Goal: Task Accomplishment & Management: Manage account settings

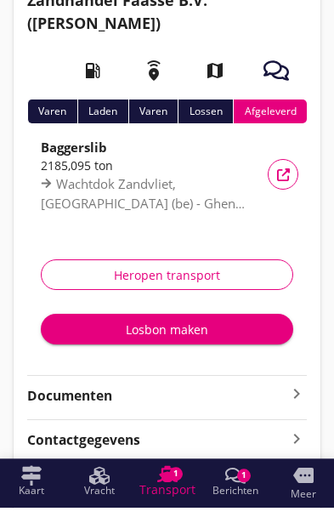
scroll to position [96, 0]
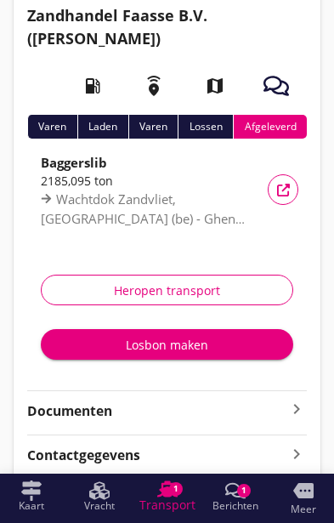
click at [284, 413] on strong "Documenten" at bounding box center [156, 411] width 259 height 20
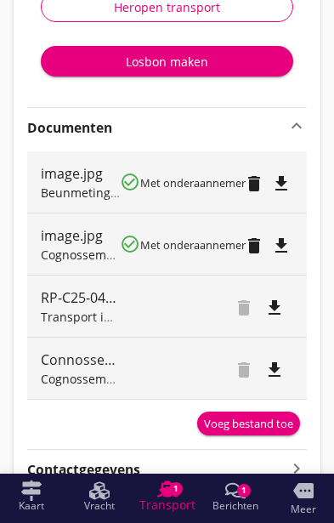
scroll to position [381, 0]
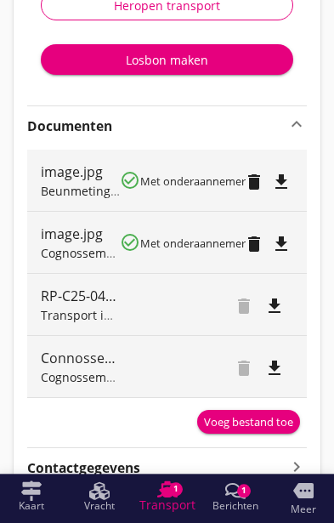
click at [185, 236] on small "Met onderaannemer" at bounding box center [192, 243] width 105 height 15
click at [281, 240] on icon "file_download" at bounding box center [281, 244] width 20 height 20
click at [225, 232] on div "check_circle_outline Met onderaannemer" at bounding box center [179, 242] width 119 height 20
click at [283, 236] on icon "open_in_browser" at bounding box center [281, 244] width 20 height 20
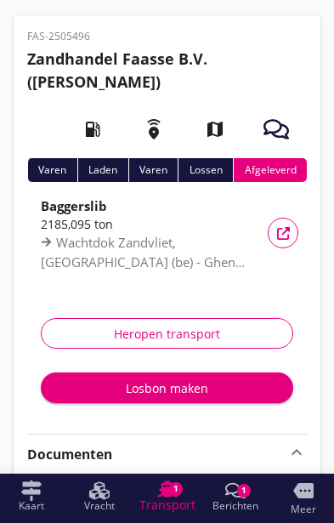
scroll to position [0, 0]
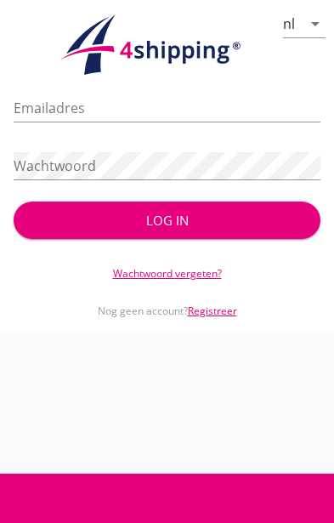
click at [188, 95] on input "Emailadres" at bounding box center [167, 107] width 307 height 27
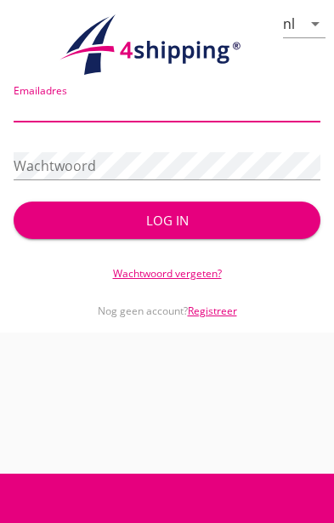
type input "[PERSON_NAME][EMAIL_ADDRESS][PERSON_NAME][DOMAIN_NAME]"
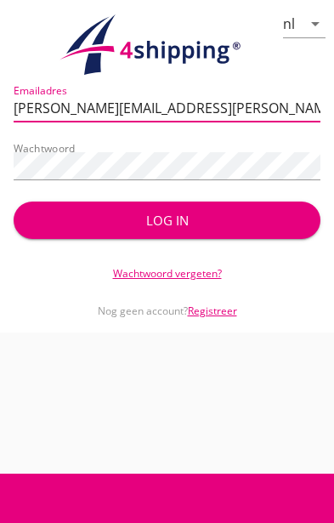
click at [190, 212] on div "Log in" at bounding box center [167, 221] width 253 height 20
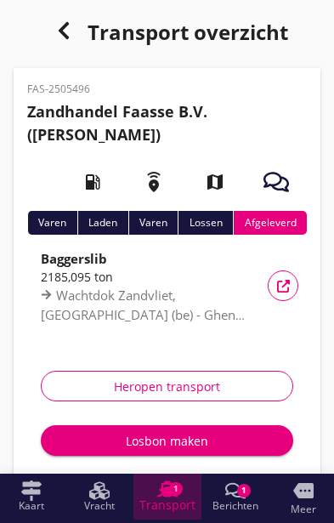
click at [173, 495] on div "1" at bounding box center [176, 489] width 14 height 14
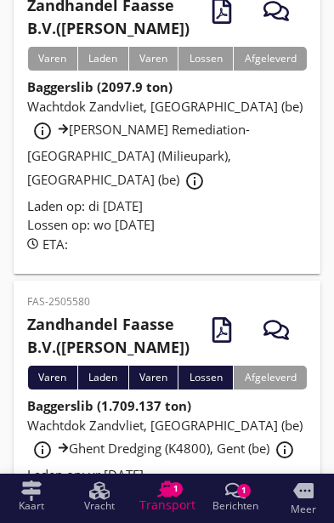
scroll to position [476, 0]
click at [194, 416] on div "Wachtdok Zandvliet, [GEOGRAPHIC_DATA] (be) info_outline Ghent Dredging (K4800),…" at bounding box center [167, 441] width 280 height 50
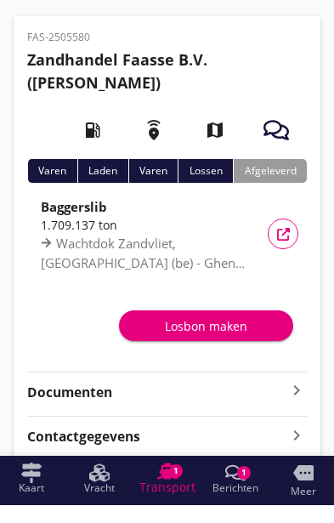
scroll to position [33, 0]
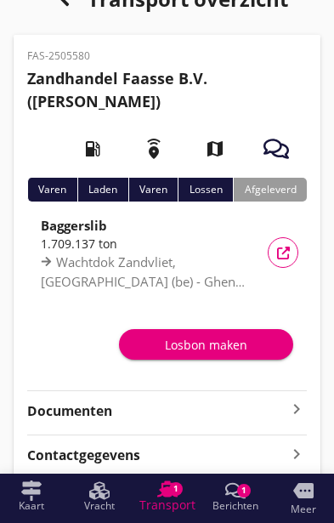
click at [296, 408] on icon "keyboard_arrow_right" at bounding box center [297, 409] width 20 height 20
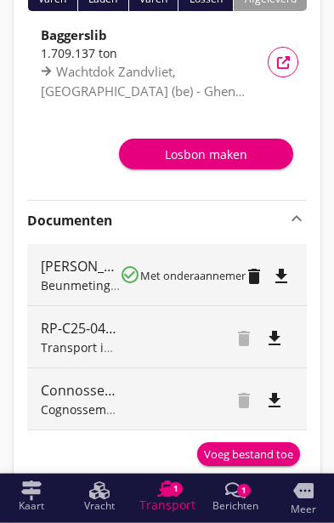
scroll to position [269, 0]
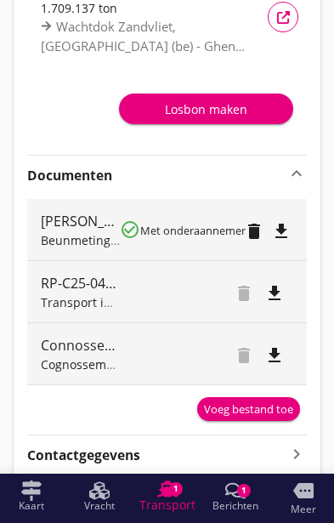
click at [255, 412] on div "Voeg bestand toe" at bounding box center [248, 409] width 89 height 17
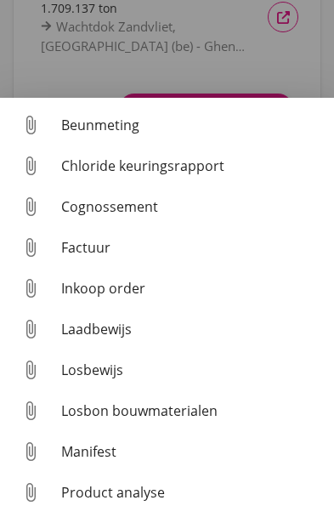
click at [174, 421] on div "Losbon bouwmaterialen" at bounding box center [190, 411] width 259 height 20
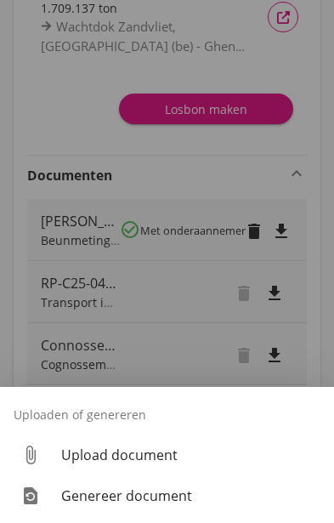
click at [264, 467] on div at bounding box center [167, 261] width 334 height 523
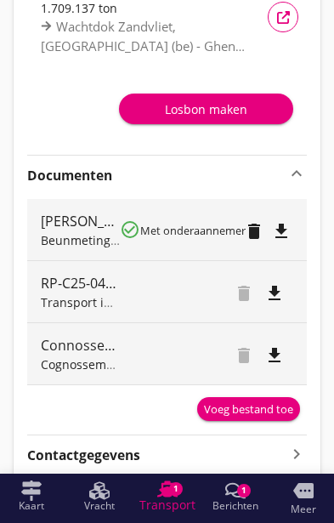
click at [265, 406] on div "Voeg bestand toe" at bounding box center [248, 409] width 89 height 17
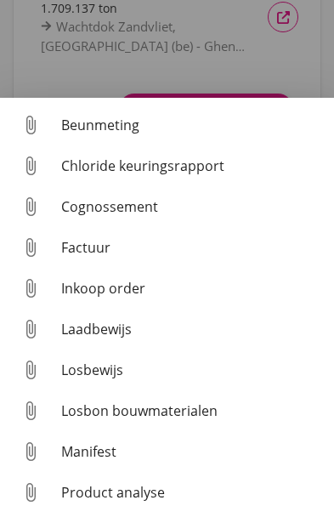
click at [134, 217] on div "Cognossement" at bounding box center [190, 206] width 259 height 20
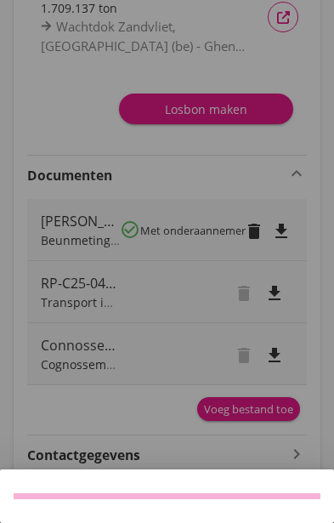
click at [279, 287] on div at bounding box center [167, 261] width 334 height 523
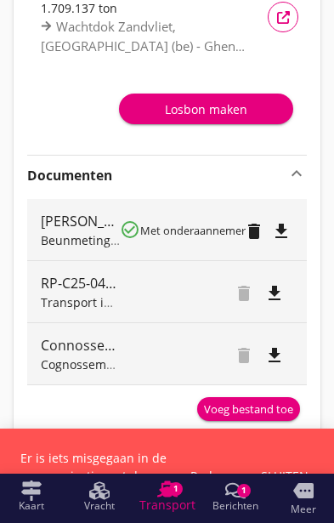
click at [291, 452] on icon "keyboard_arrow_right" at bounding box center [297, 453] width 20 height 23
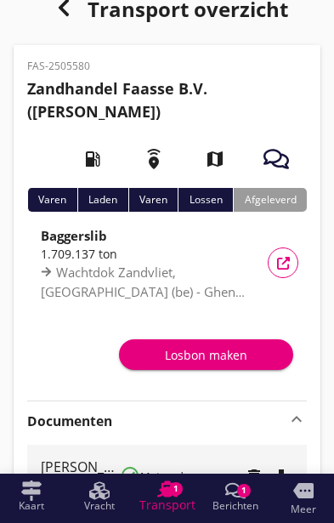
scroll to position [0, 0]
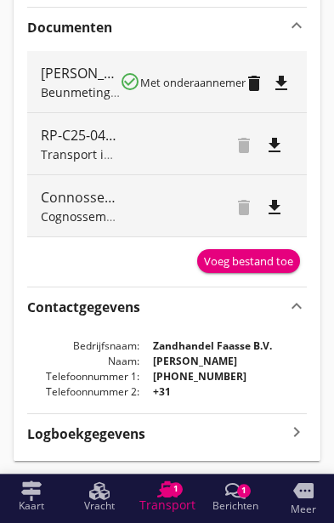
click at [247, 263] on div "Voeg bestand toe" at bounding box center [248, 261] width 89 height 17
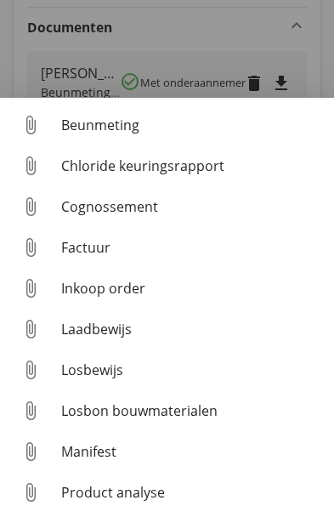
click at [144, 217] on div "Cognossement" at bounding box center [190, 206] width 259 height 20
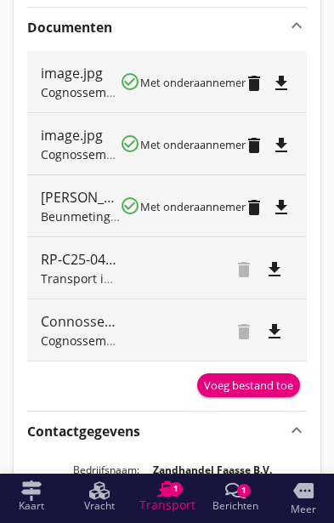
click at [286, 331] on div "file_download" at bounding box center [275, 331] width 24 height 20
click at [287, 321] on div "open_in_browser" at bounding box center [281, 330] width 26 height 20
click at [293, 122] on div "image.jpg Cognossement — [DATE] 13:58 check_circle_outline Met onderaannemer de…" at bounding box center [167, 143] width 280 height 61
click at [295, 140] on div "image.jpg Cognossement — [DATE] 13:58 check_circle_outline Met onderaannemer de…" at bounding box center [167, 143] width 280 height 61
click at [290, 145] on icon "file_download" at bounding box center [281, 145] width 20 height 20
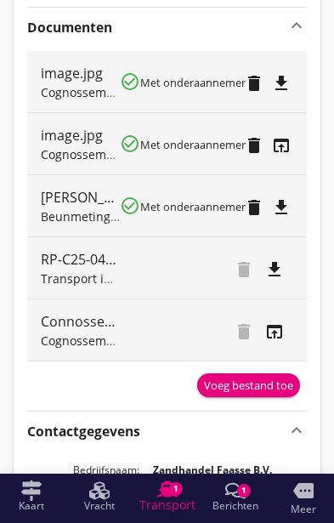
click at [191, 143] on small "Met onderaannemer" at bounding box center [192, 144] width 105 height 15
click at [190, 126] on div "check_circle_outline Met onderaannemer delete open_in_browser" at bounding box center [206, 143] width 173 height 61
click at [180, 139] on small "Met onderaannemer" at bounding box center [192, 144] width 105 height 15
